Goal: Information Seeking & Learning: Learn about a topic

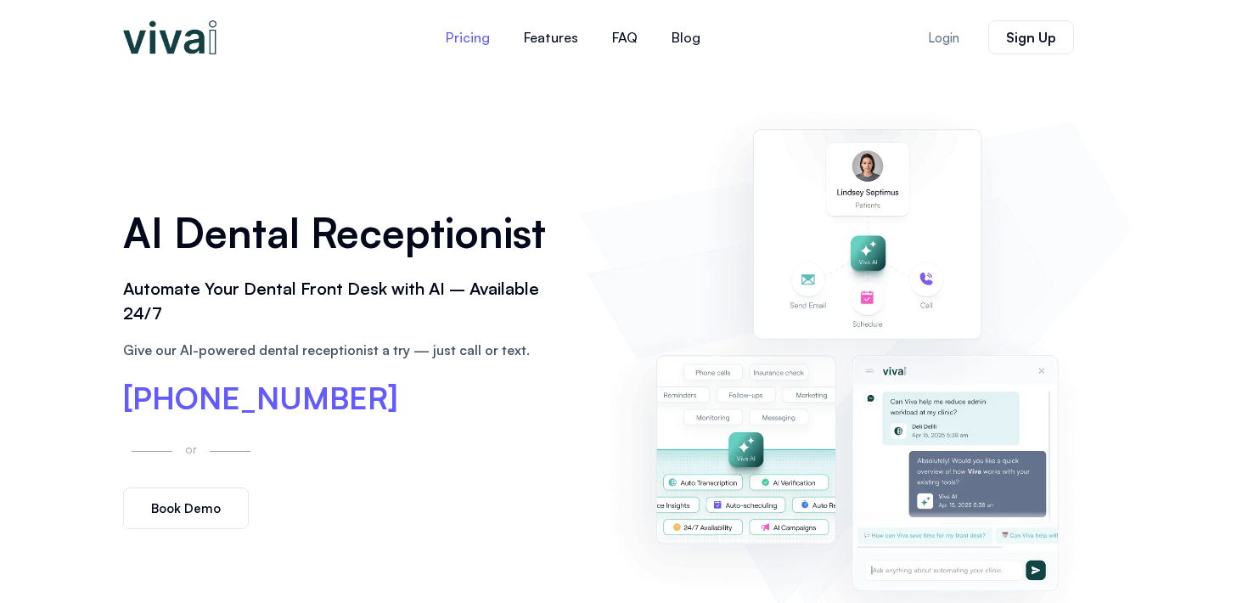
click at [476, 35] on link "Pricing" at bounding box center [468, 37] width 78 height 41
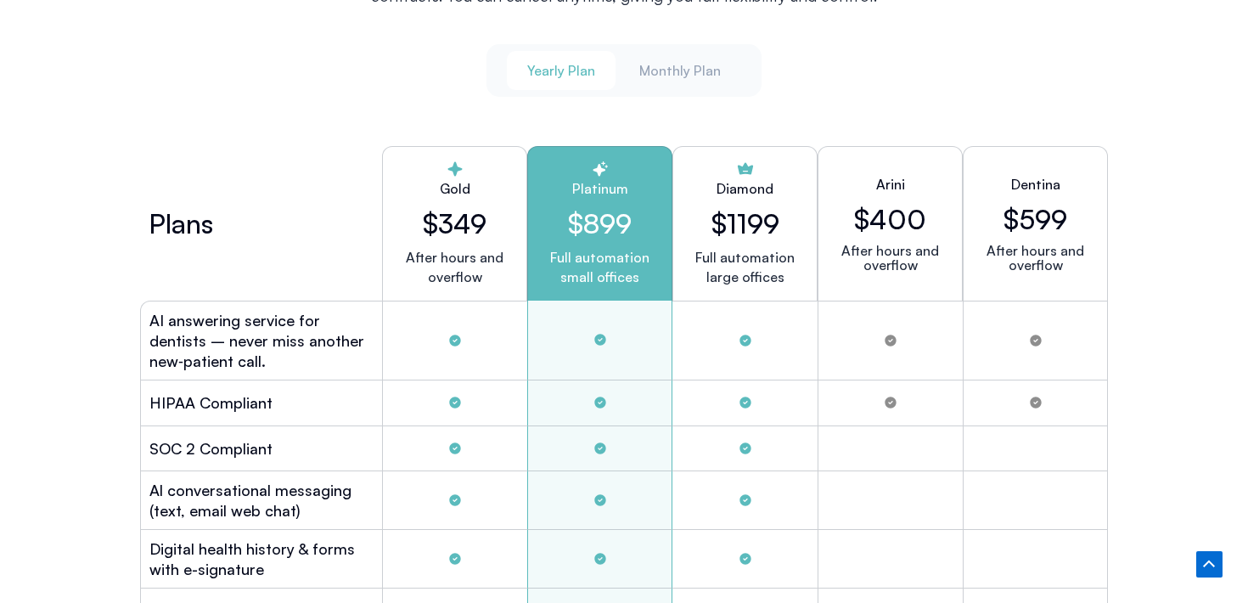
scroll to position [4543, 0]
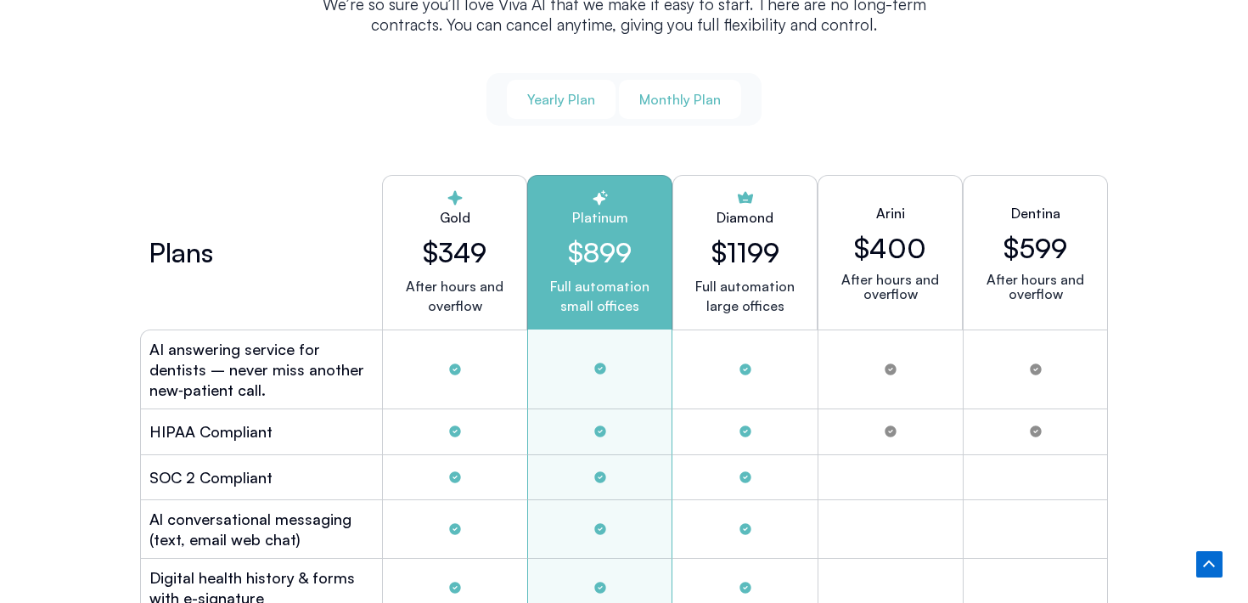
click at [672, 98] on span "Monthly Plan" at bounding box center [680, 99] width 82 height 19
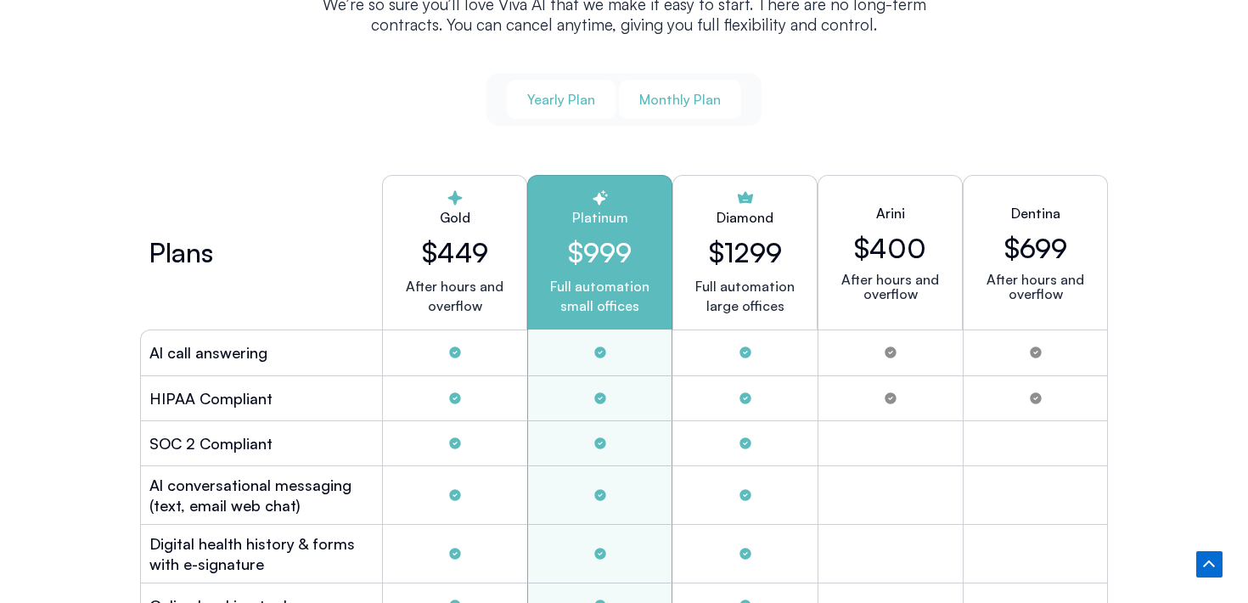
click at [521, 89] on button "Yearly Plan" at bounding box center [561, 99] width 109 height 39
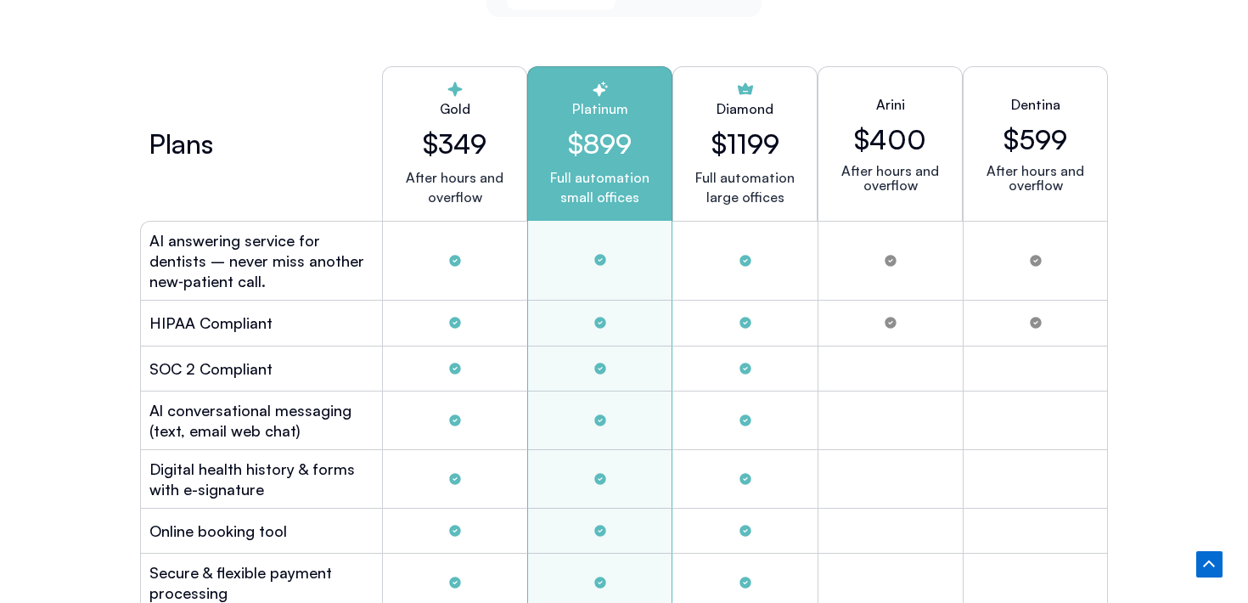
scroll to position [4651, 0]
click at [585, 169] on p "Full automation small offices" at bounding box center [600, 188] width 116 height 39
click at [584, 182] on p "Full automation small offices" at bounding box center [600, 188] width 116 height 39
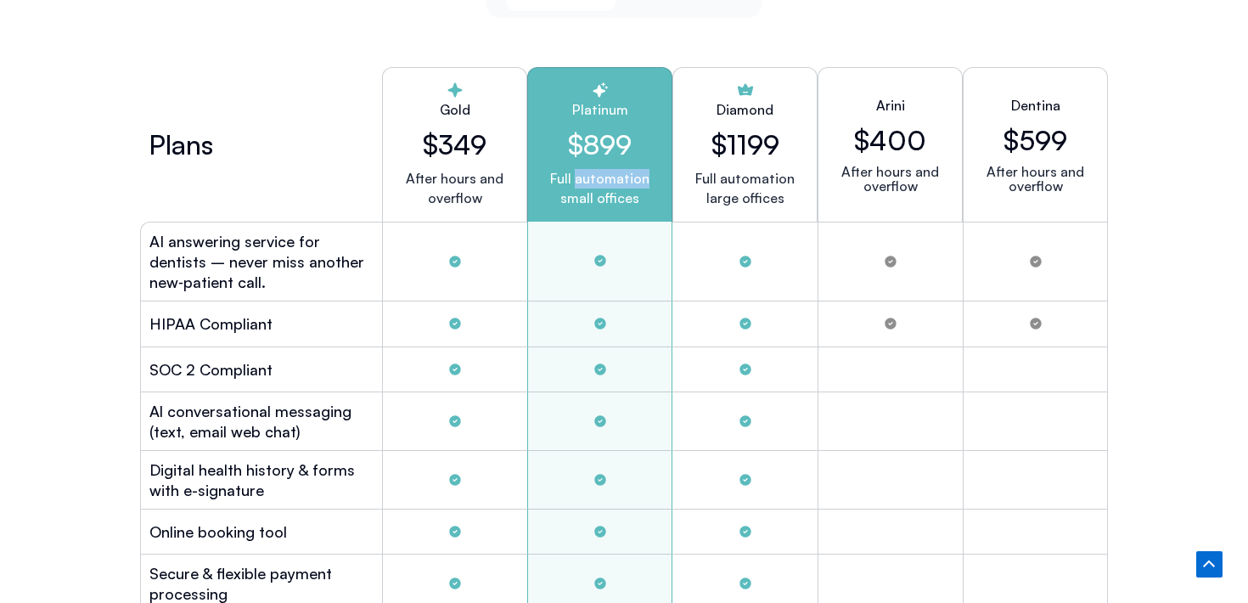
click at [584, 182] on p "Full automation small offices" at bounding box center [600, 188] width 116 height 39
click at [584, 194] on p "Full automation small offices" at bounding box center [600, 188] width 116 height 39
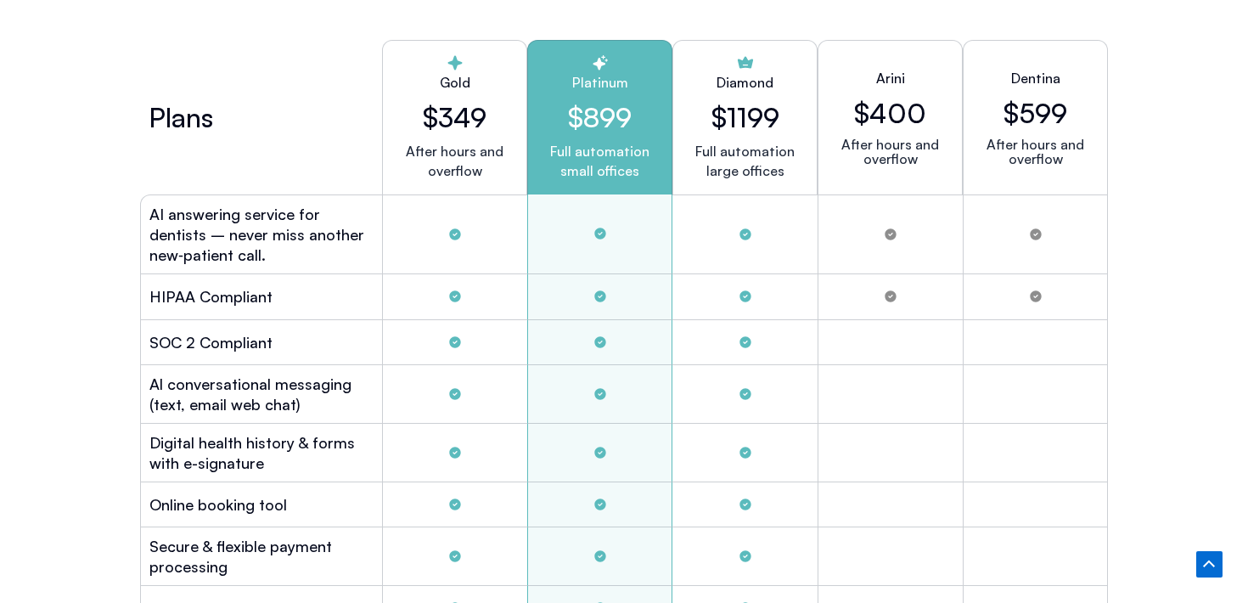
scroll to position [4641, 0]
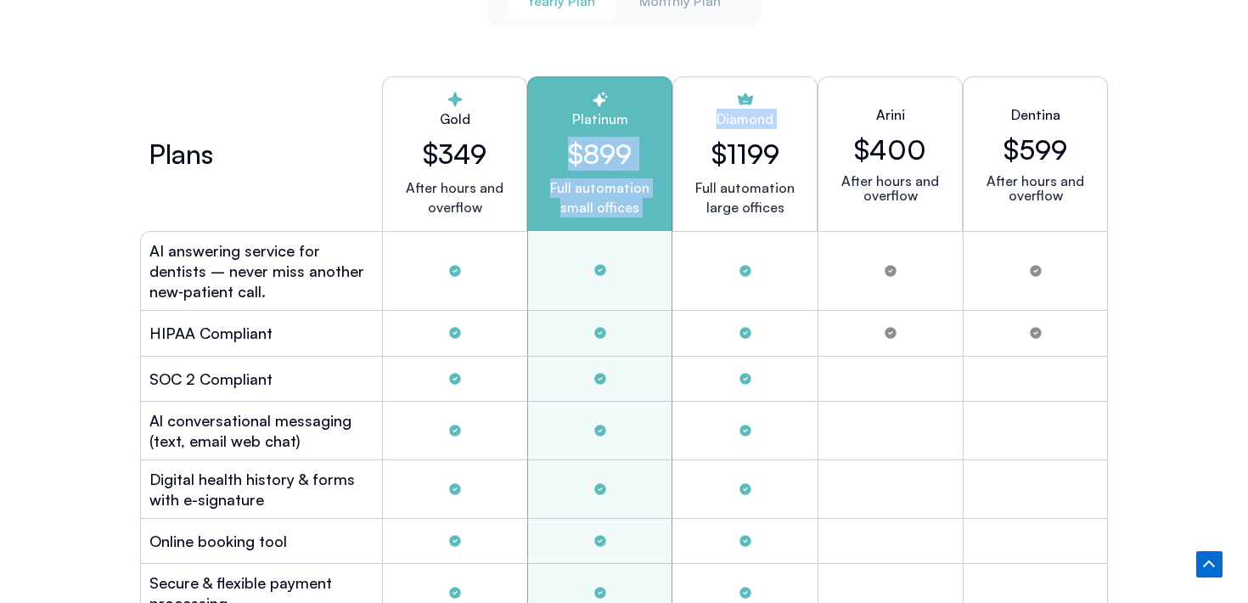
drag, startPoint x: 569, startPoint y: 143, endPoint x: 685, endPoint y: 148, distance: 116.4
click at [686, 148] on div "Plans Gold $349 After hours and overflow Platinum $899 Full automation small of…" at bounding box center [624, 153] width 968 height 155
click at [640, 150] on h2 "$899" at bounding box center [600, 154] width 116 height 32
drag, startPoint x: 635, startPoint y: 150, endPoint x: 537, endPoint y: 148, distance: 98.5
click at [537, 148] on div "Platinum $899 Full automation small offices" at bounding box center [599, 153] width 145 height 155
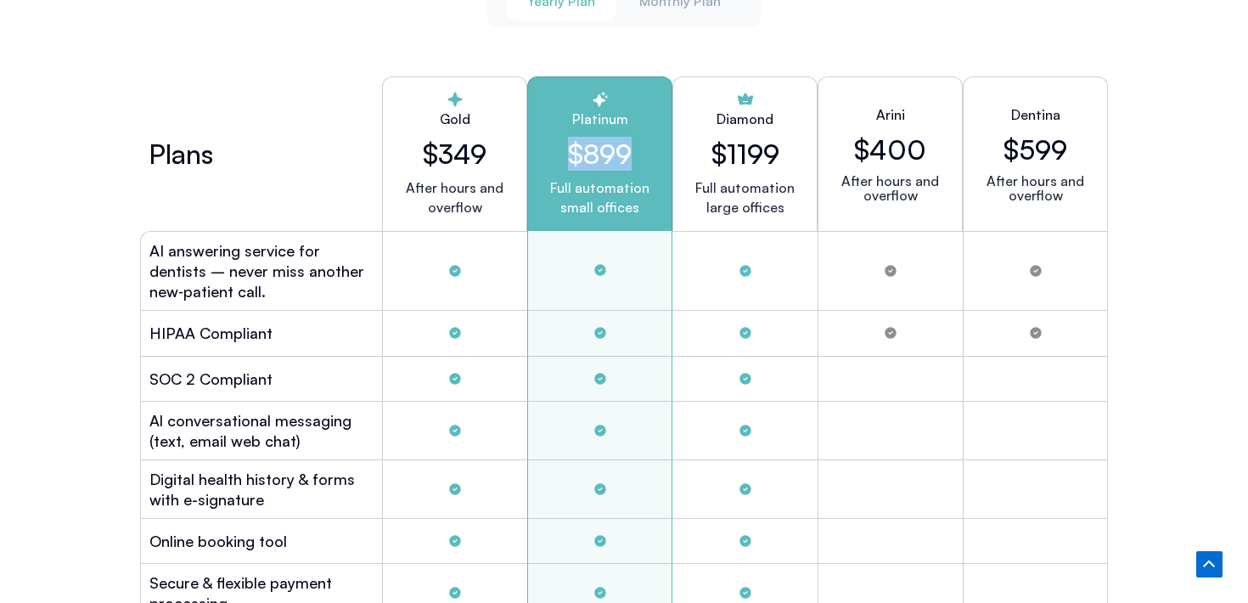
click at [600, 150] on h2 "$899" at bounding box center [600, 154] width 116 height 32
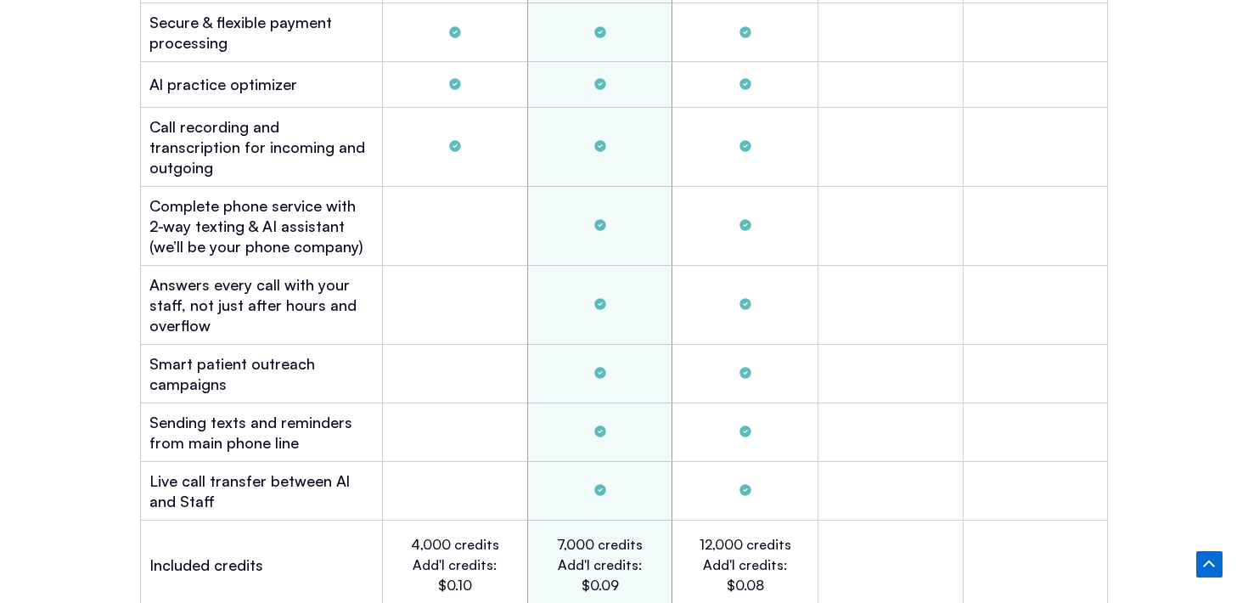
scroll to position [5306, 0]
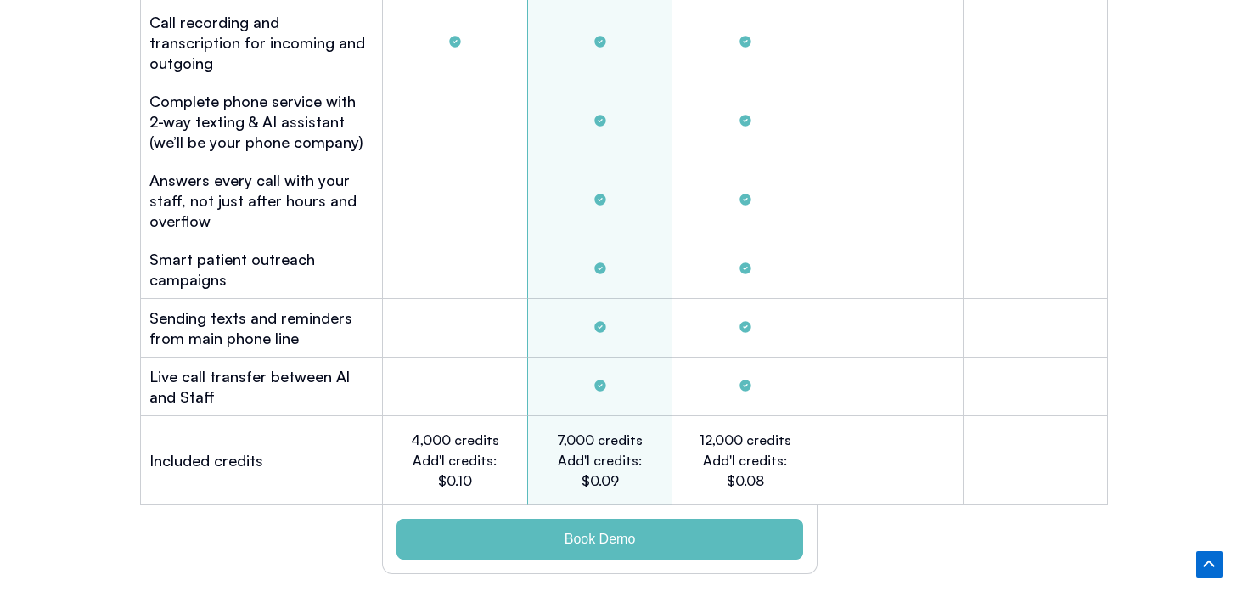
click at [599, 443] on h2 "7,000 credits Add'l credits: $0.09" at bounding box center [600, 460] width 93 height 61
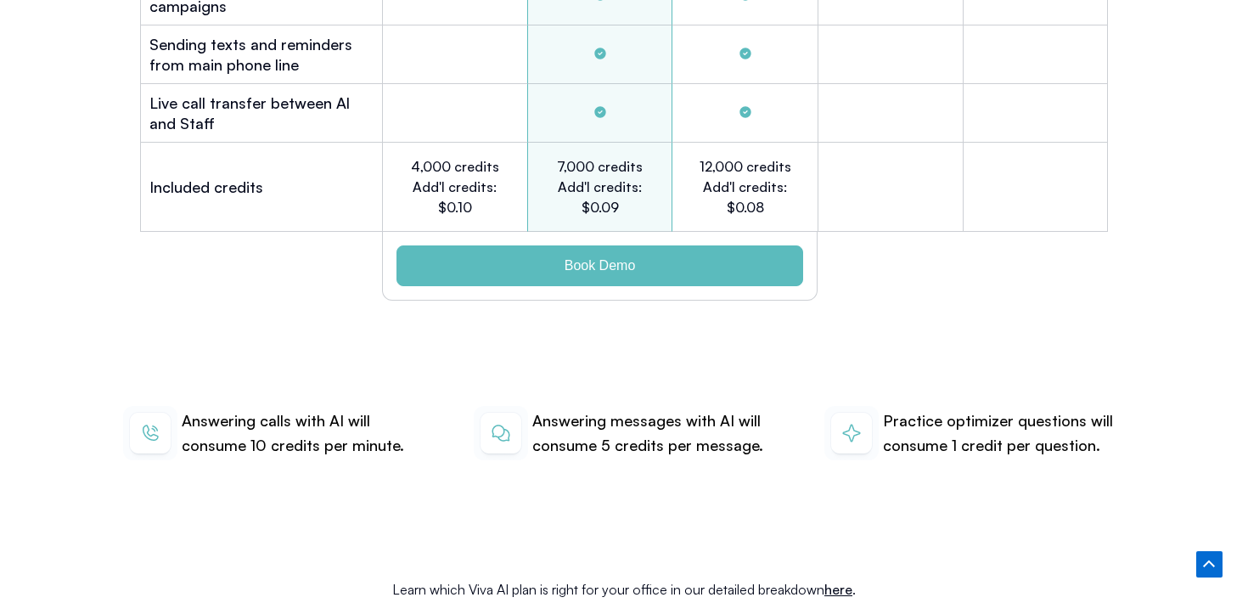
scroll to position [5578, 0]
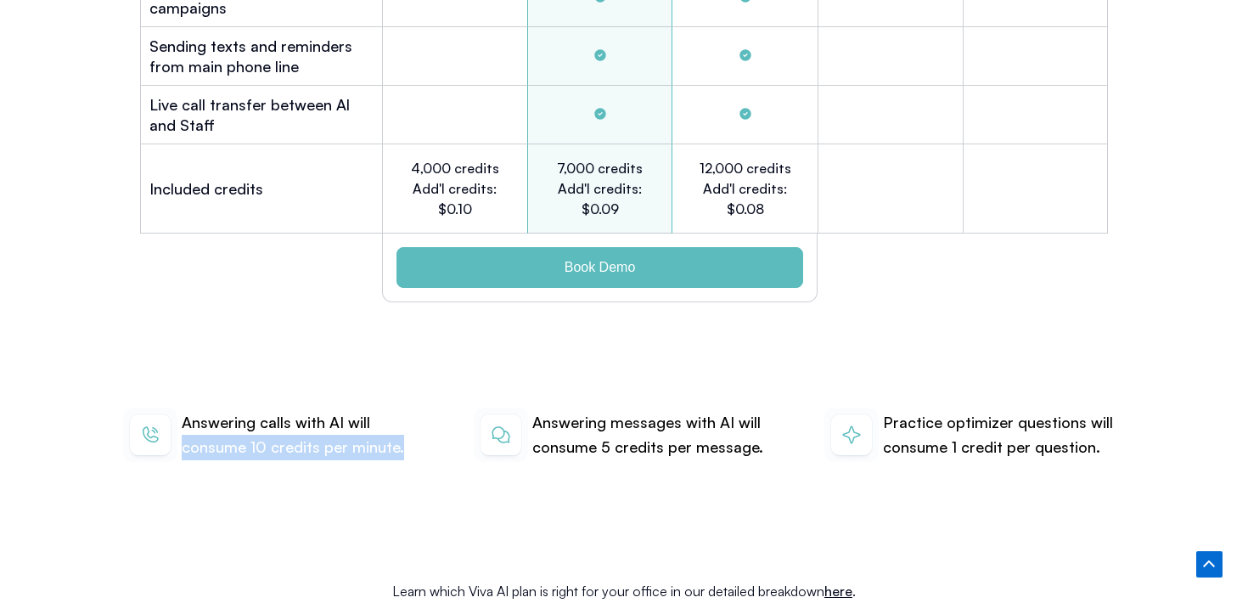
drag, startPoint x: 185, startPoint y: 425, endPoint x: 370, endPoint y: 440, distance: 185.7
click at [371, 440] on div "Answering calls with AI will consume 10 credits per minute. Answering messages …" at bounding box center [624, 435] width 1019 height 164
click at [602, 144] on div "7,000 credits Add'l credits: $0.09" at bounding box center [599, 188] width 145 height 89
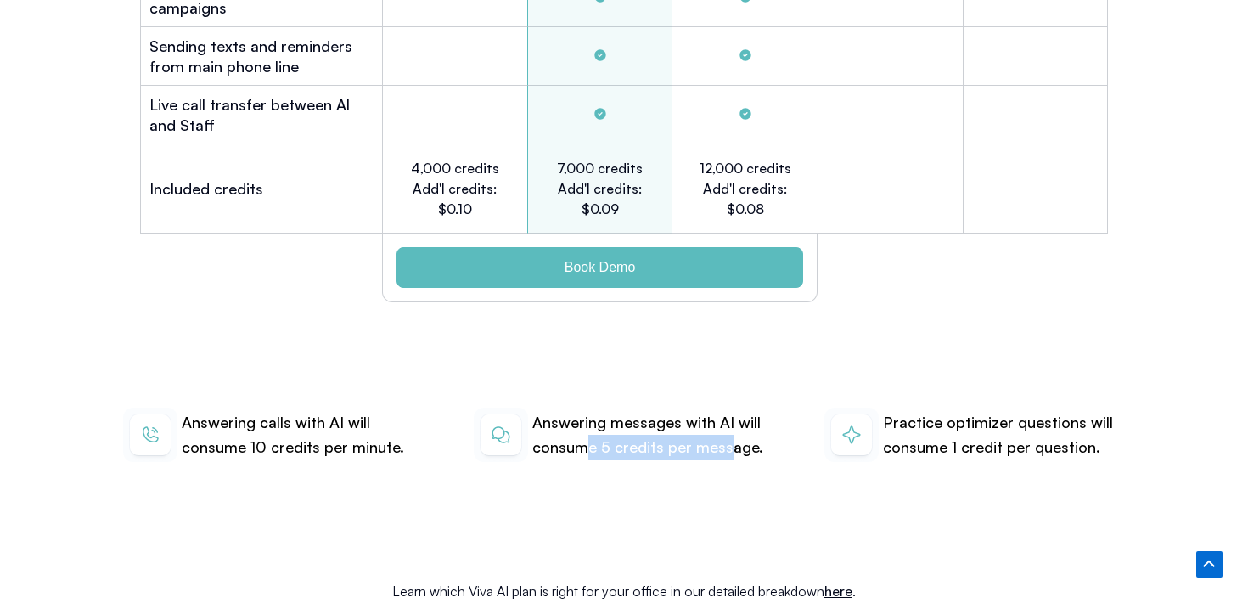
drag, startPoint x: 588, startPoint y: 423, endPoint x: 729, endPoint y: 422, distance: 141.8
click at [729, 422] on p "Answering messages with AI will consume 5 credits per message." at bounding box center [653, 435] width 242 height 50
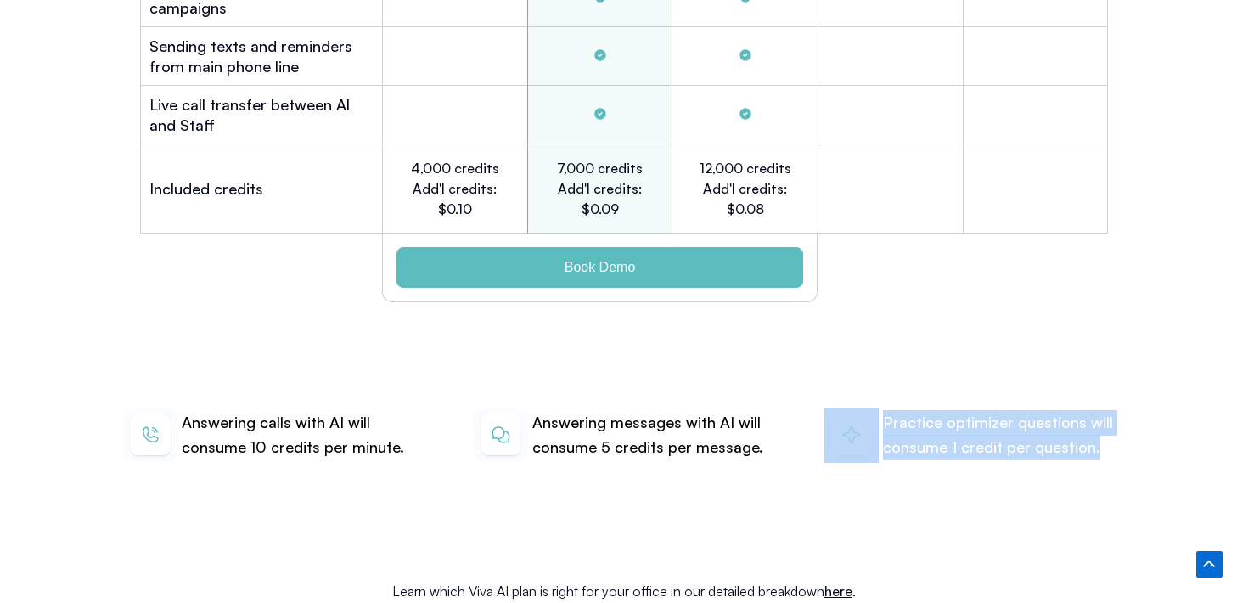
drag, startPoint x: 881, startPoint y: 395, endPoint x: 1093, endPoint y: 436, distance: 215.5
click at [1093, 436] on div "Practice optimizer questions will consume 1 credit per question." at bounding box center [974, 435] width 301 height 55
click at [1106, 418] on p "Practice optimizer questions will consume 1 credit per question." at bounding box center [1004, 435] width 242 height 50
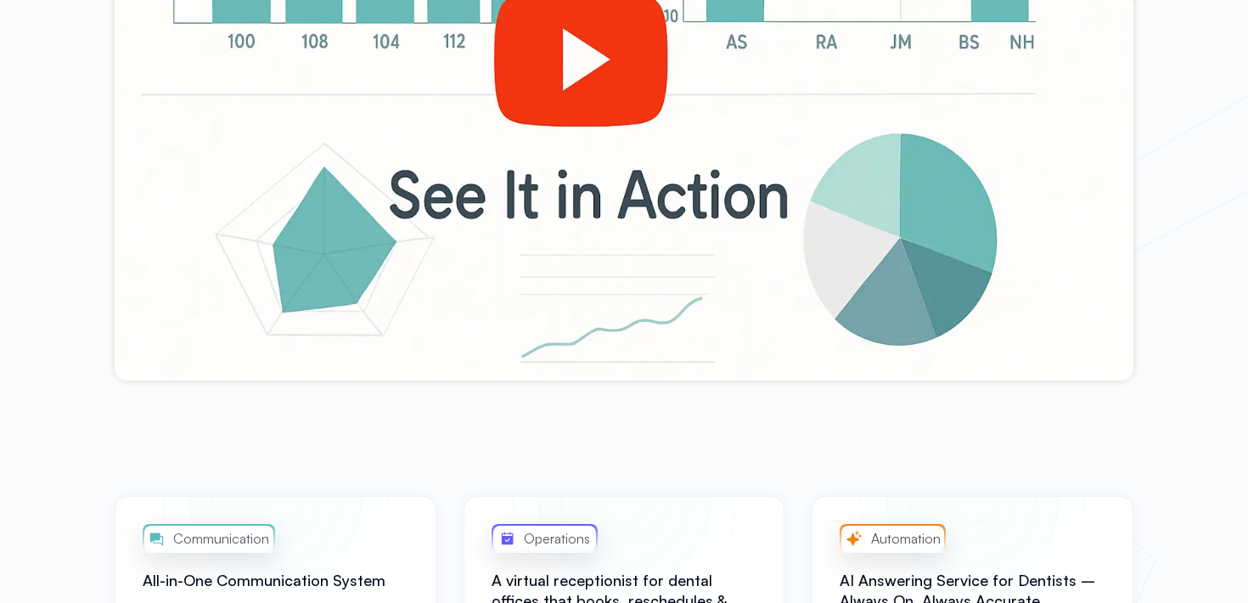
scroll to position [0, 0]
